Goal: Task Accomplishment & Management: Manage account settings

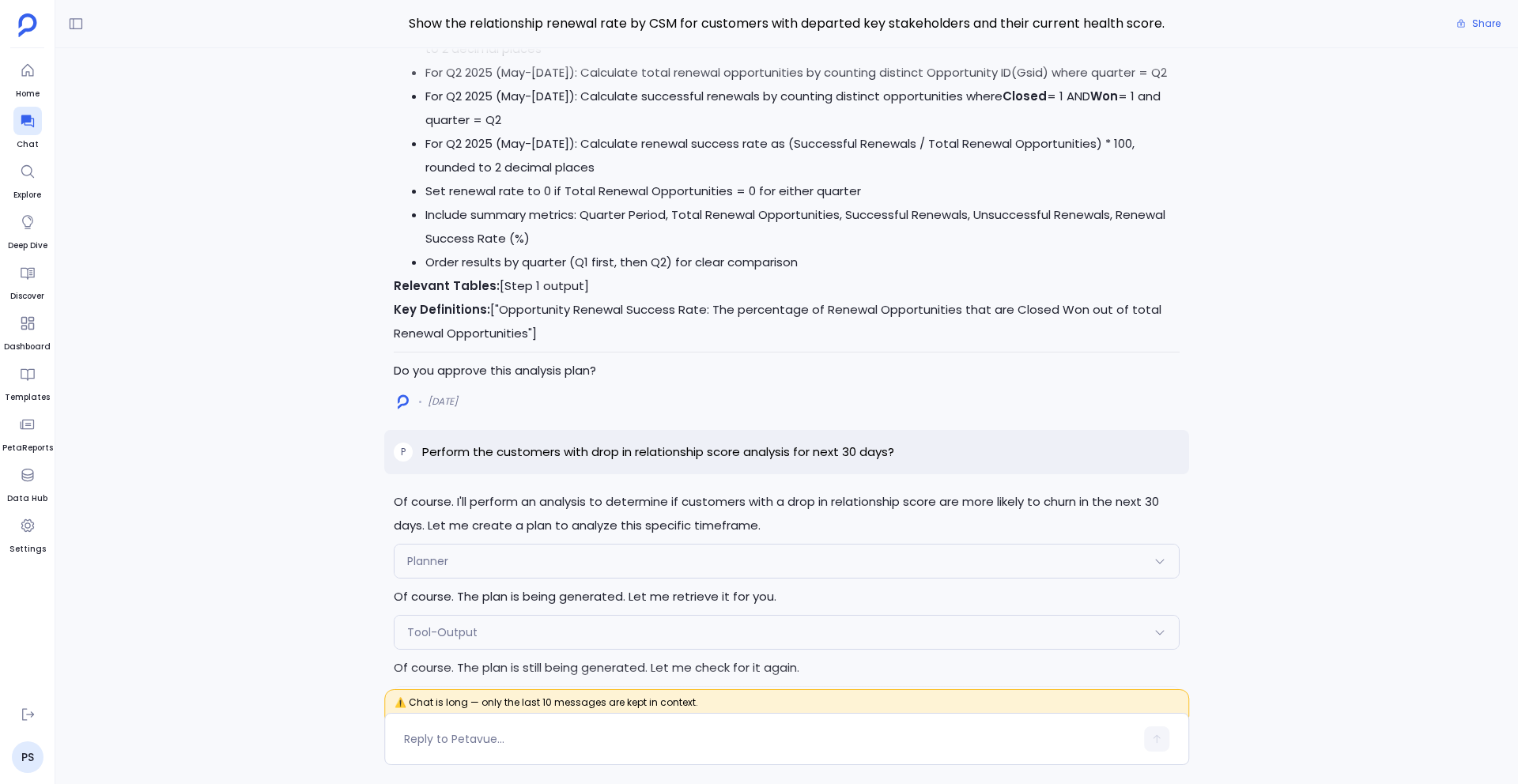
scroll to position [-2889, 0]
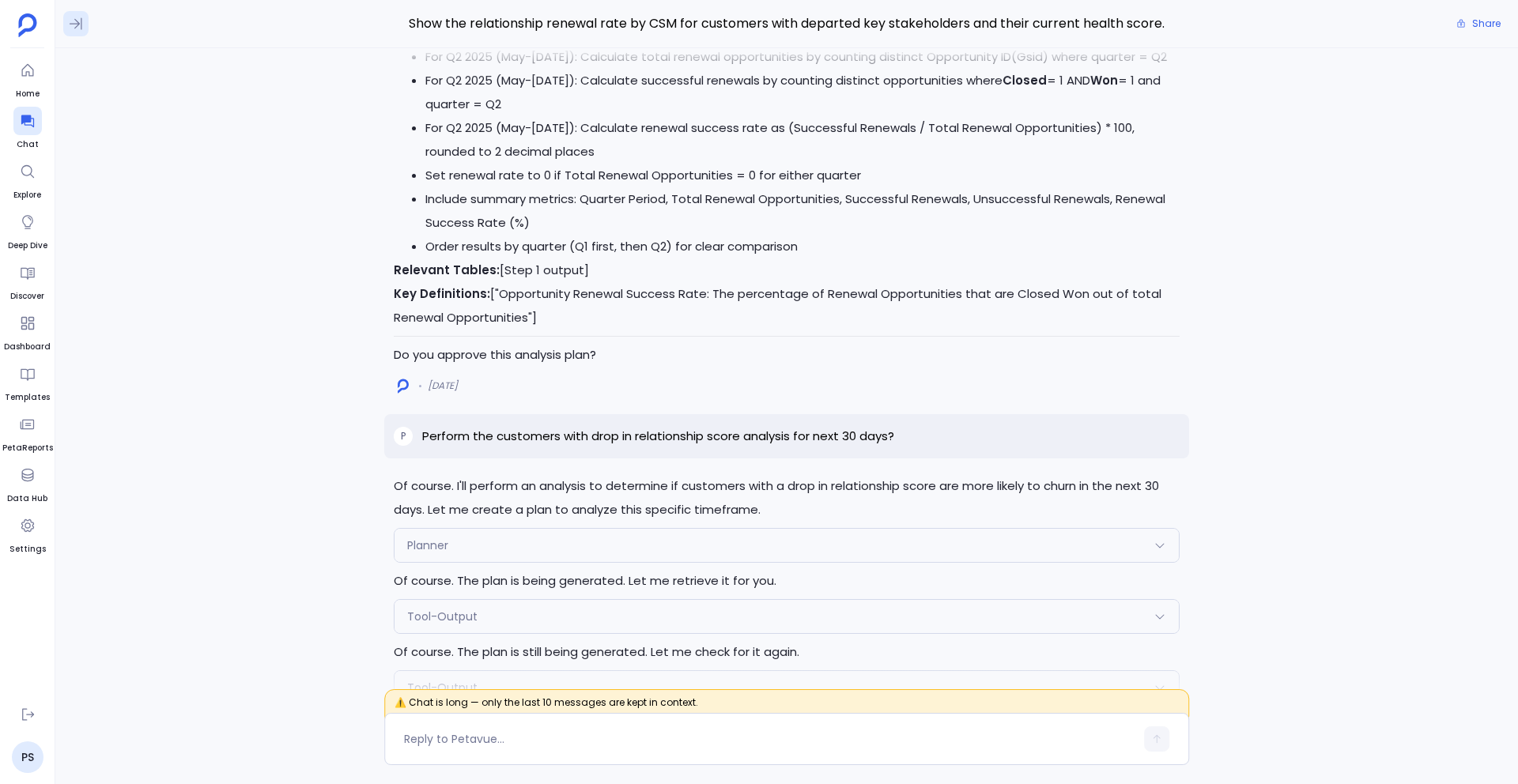
click at [78, 17] on icon at bounding box center [75, 23] width 16 height 16
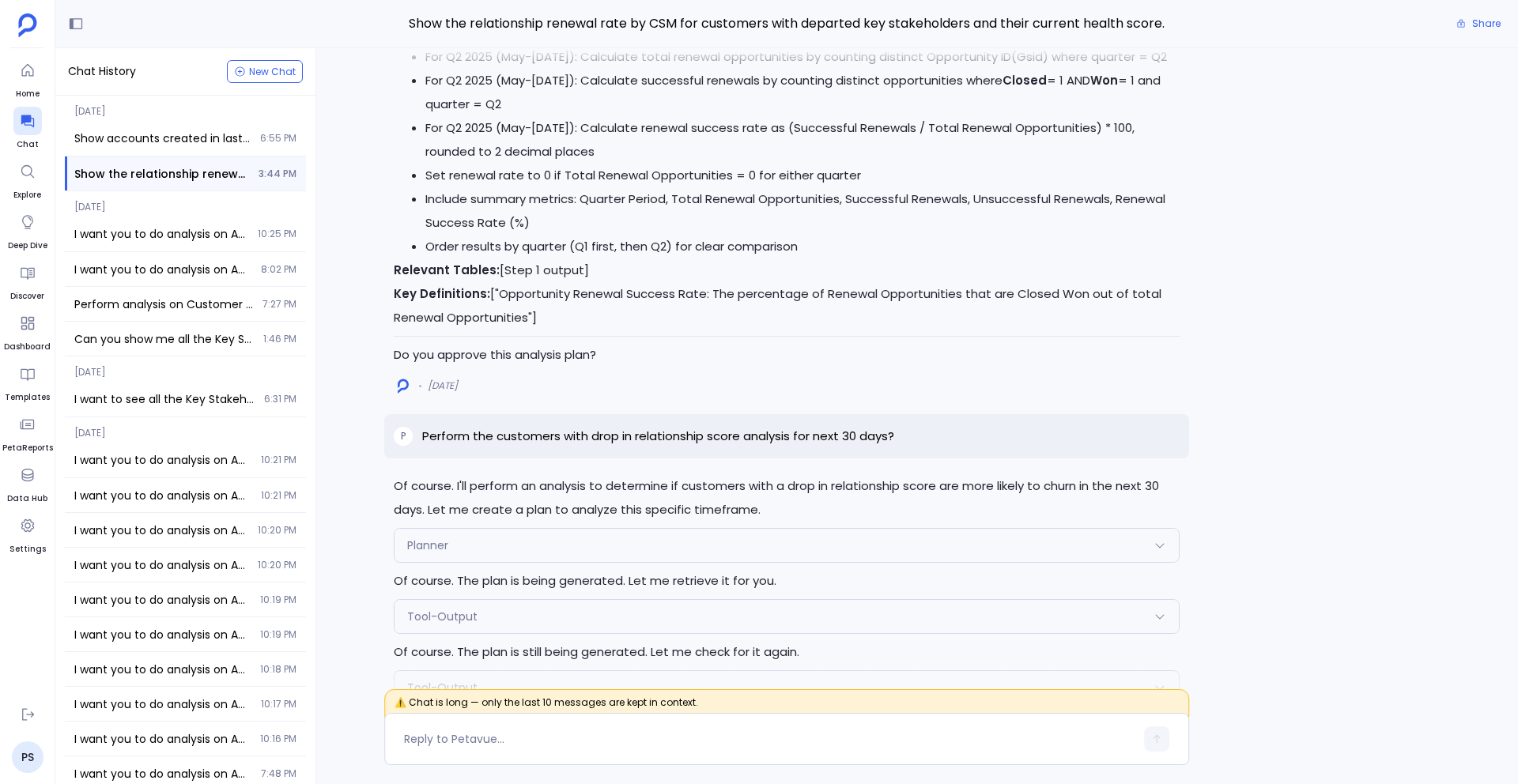
click at [190, 440] on div "[DATE] I want you to do analysis on Advanced Behavioral Analytics Deep-dive int…" at bounding box center [185, 448] width 241 height 61
click at [194, 454] on span "I want you to do analysis on Advanced Behavioral Analytics Deep-dive into produ…" at bounding box center [163, 459] width 177 height 16
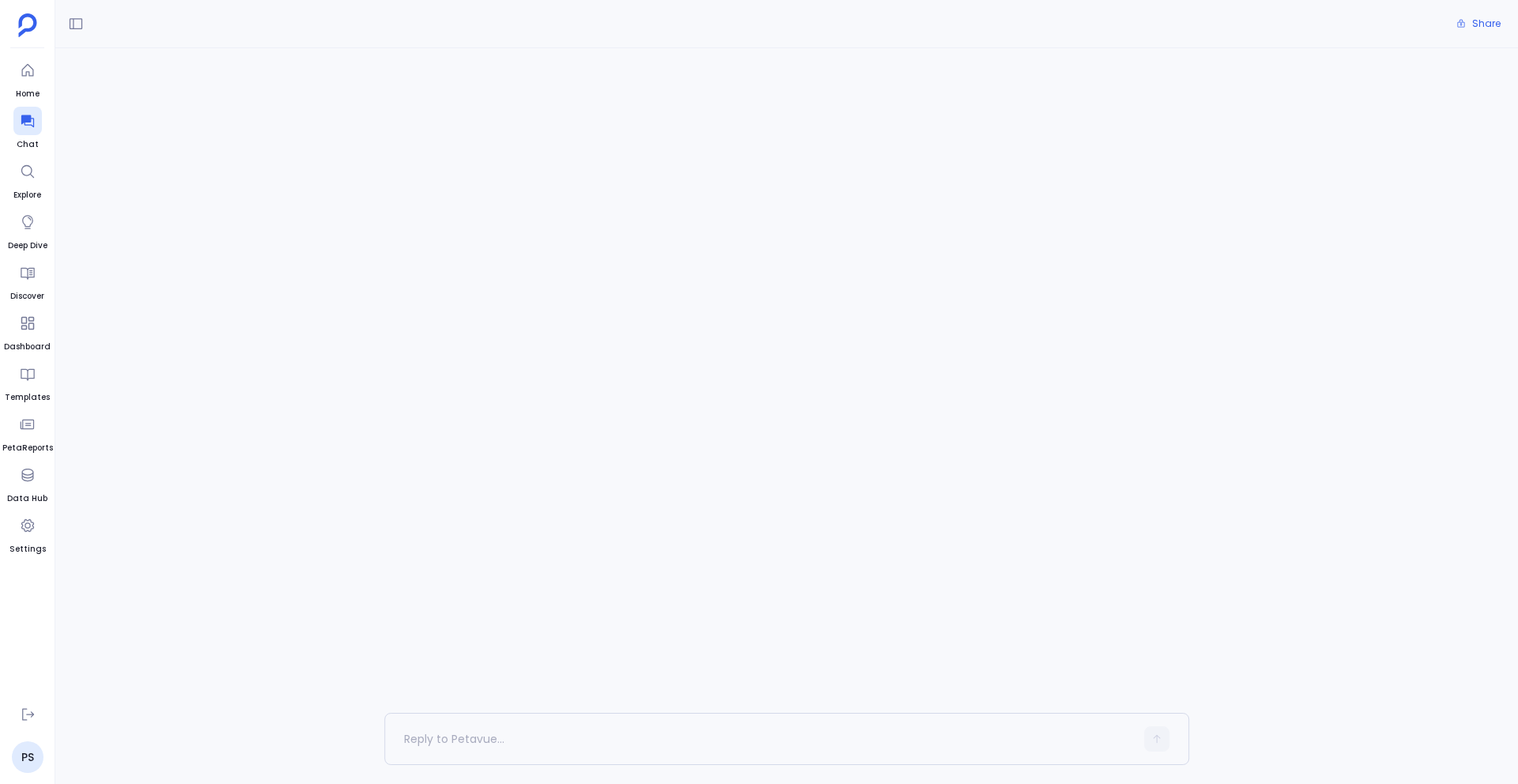
click at [199, 227] on div "Conversation not found Conversación no encontrada Conversazione non trovata Con…" at bounding box center [786, 381] width 1462 height 664
click at [24, 127] on icon at bounding box center [27, 121] width 16 height 16
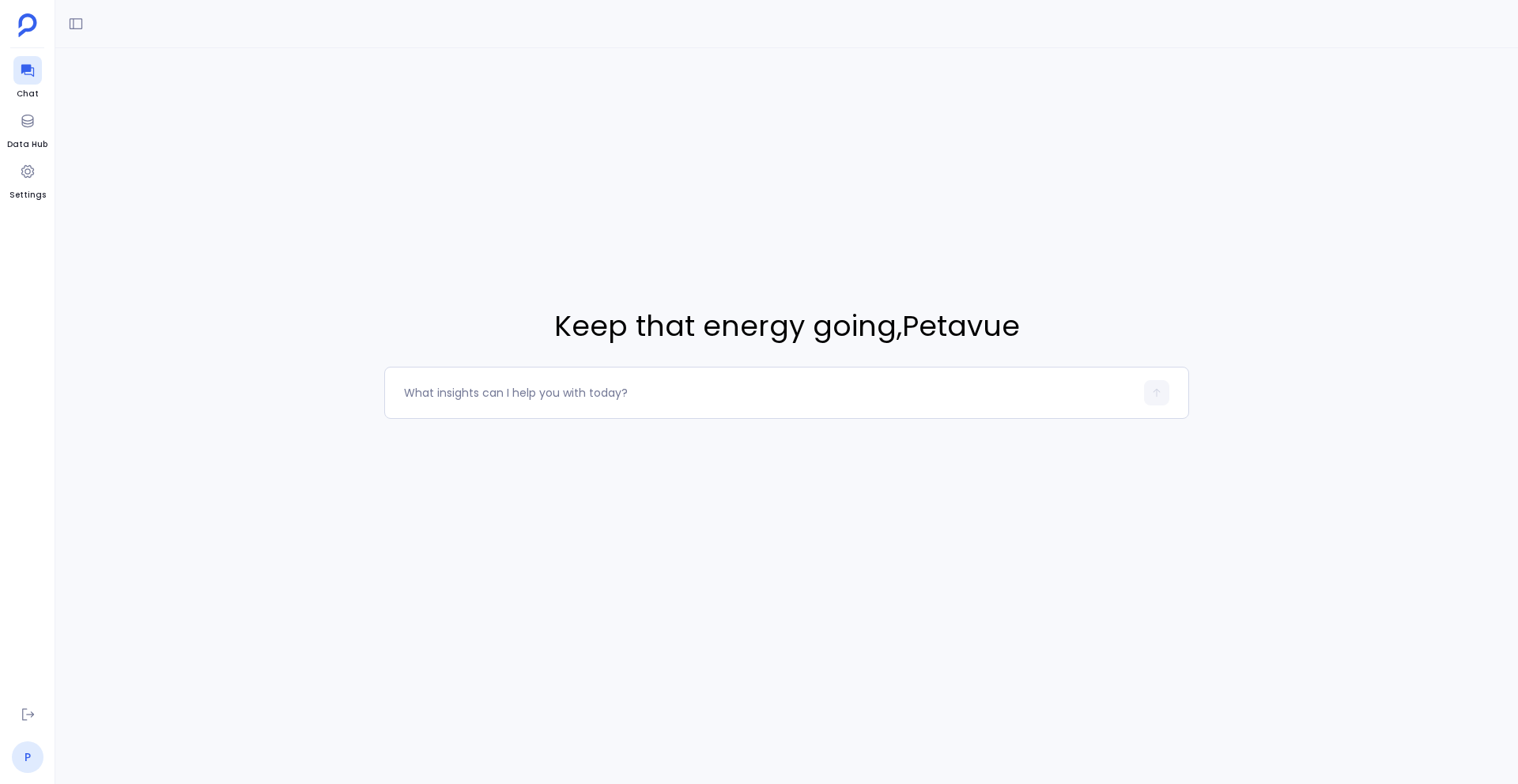
click at [20, 761] on link "P" at bounding box center [27, 757] width 32 height 32
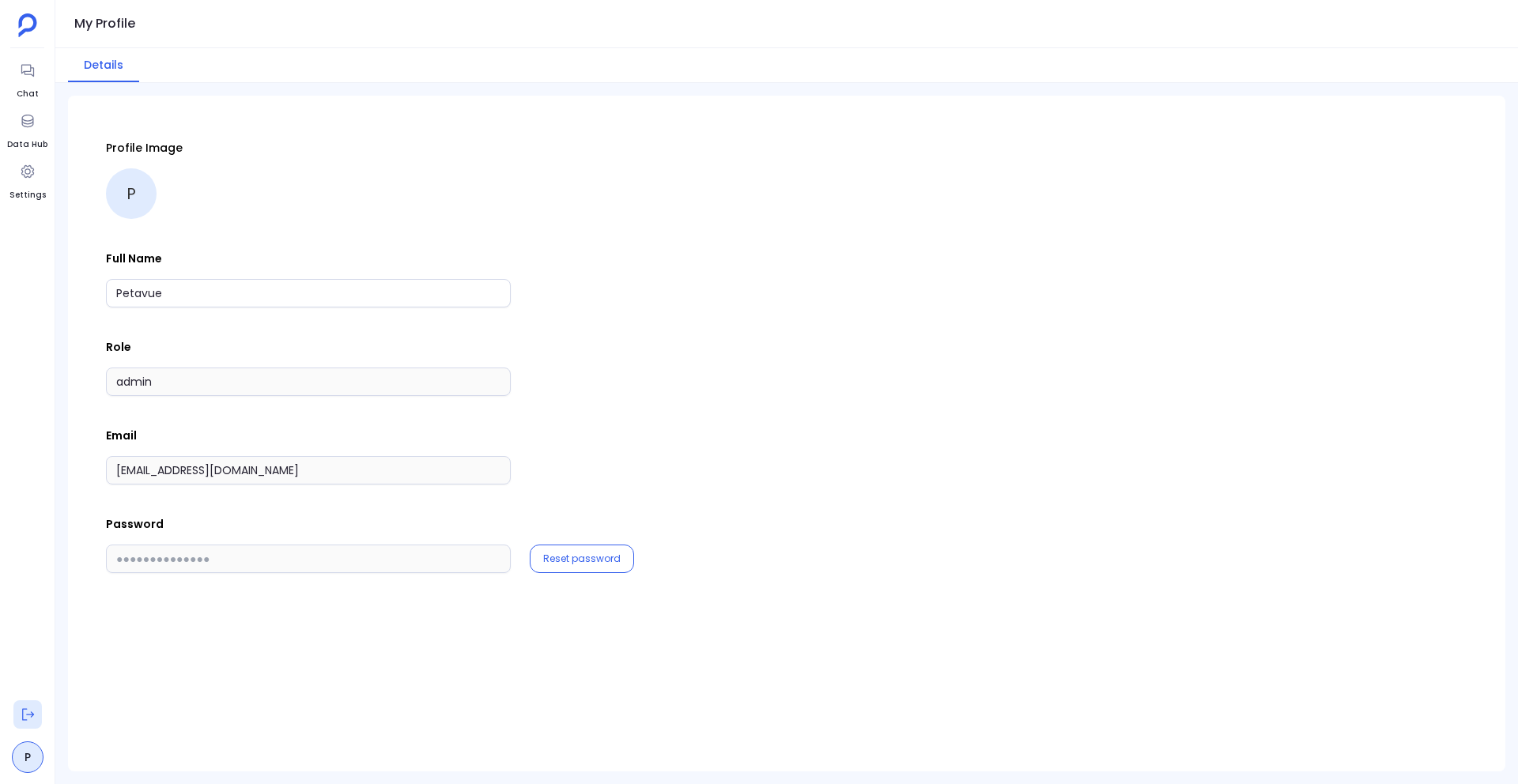
click at [32, 708] on icon at bounding box center [27, 713] width 16 height 16
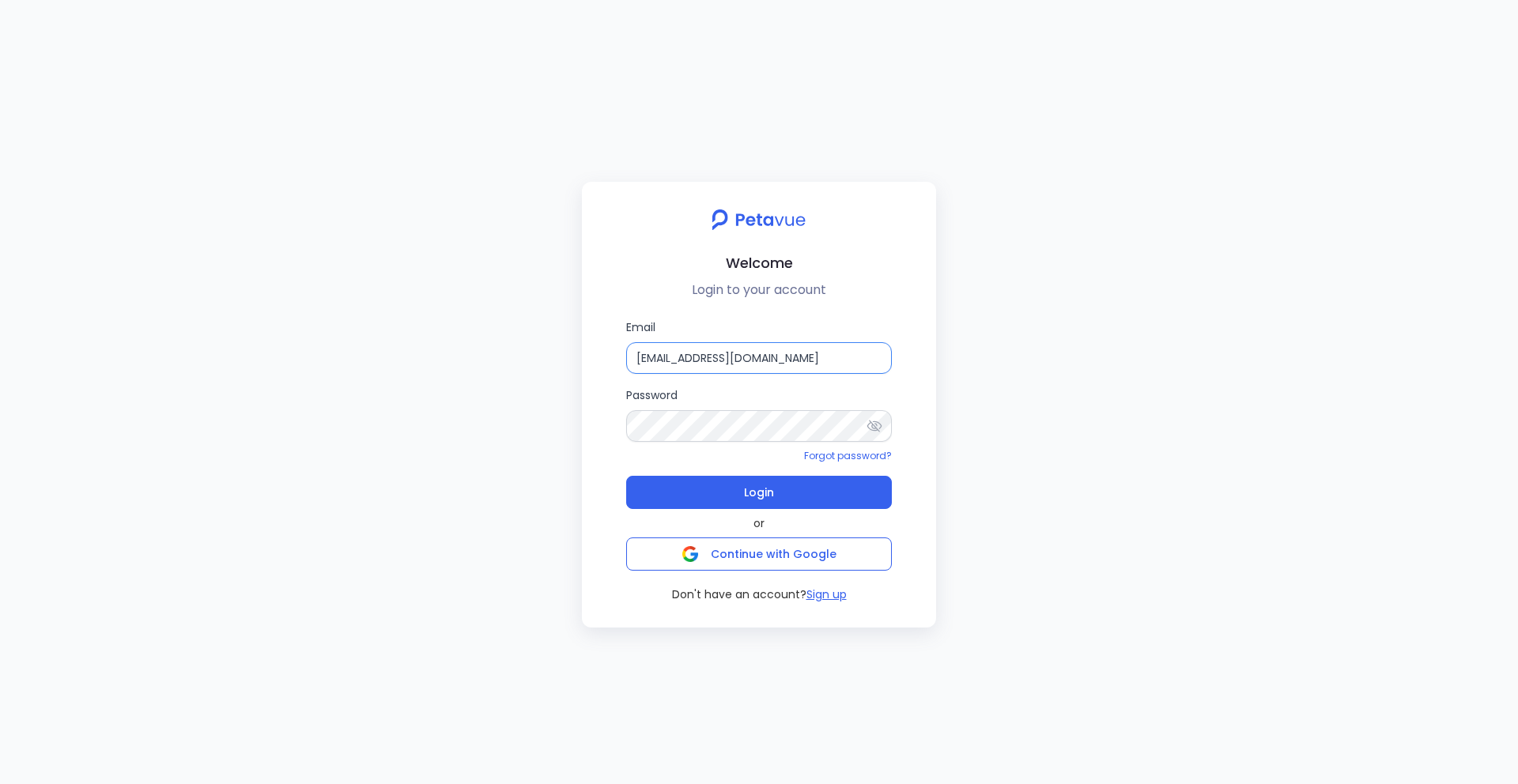
click at [834, 354] on input "support+revology@petavue.com" at bounding box center [759, 358] width 266 height 32
type input "support+gsgongsandbox@petavue.com"
click at [795, 506] on button "Login" at bounding box center [759, 492] width 266 height 33
